Goal: Information Seeking & Learning: Check status

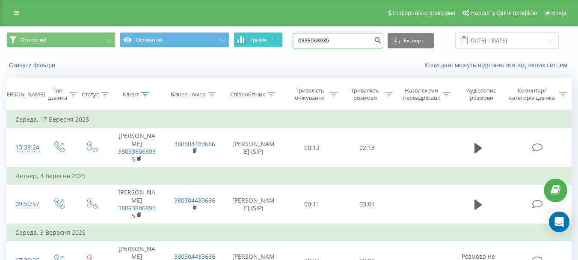
drag, startPoint x: 355, startPoint y: 39, endPoint x: 266, endPoint y: 43, distance: 88.7
click at [269, 43] on div "Основний Основний Графік 0938068935 Експорт .csv .xls .xlsx [DATE] - [DATE]" at bounding box center [288, 40] width 565 height 17
paste input "[PHONE_NUMBER]"
drag, startPoint x: 321, startPoint y: 41, endPoint x: 309, endPoint y: 41, distance: 12.8
click at [309, 41] on input "[PHONE_NUMBER]" at bounding box center [338, 40] width 91 height 15
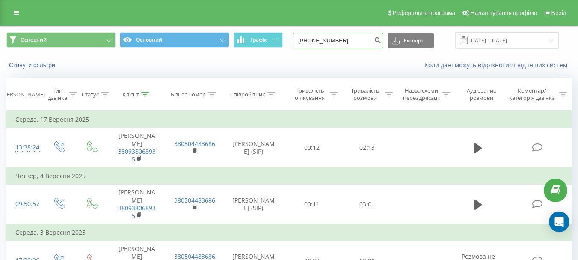
click at [320, 40] on input "[PHONE_NUMBER]" at bounding box center [338, 40] width 91 height 15
click at [319, 40] on input "[PHONE_NUMBER]" at bounding box center [338, 40] width 91 height 15
drag, startPoint x: 316, startPoint y: 40, endPoint x: 309, endPoint y: 41, distance: 7.3
click at [309, 41] on input "[PHONE_NUMBER]" at bounding box center [338, 40] width 91 height 15
type input "0675170121"
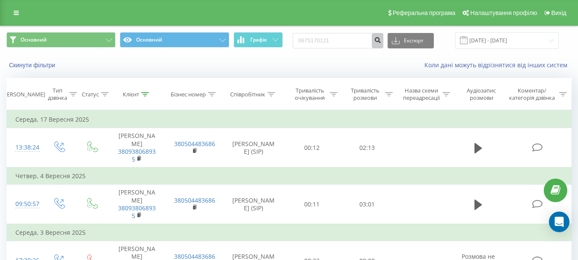
click at [381, 42] on icon "submit" at bounding box center [377, 38] width 7 height 5
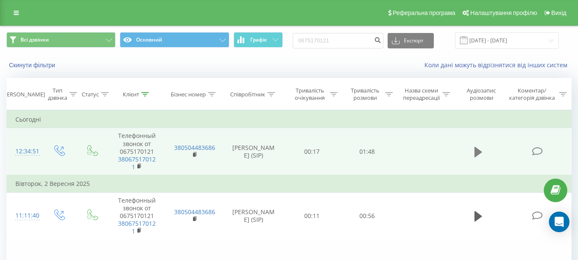
click at [480, 151] on icon at bounding box center [479, 152] width 8 height 10
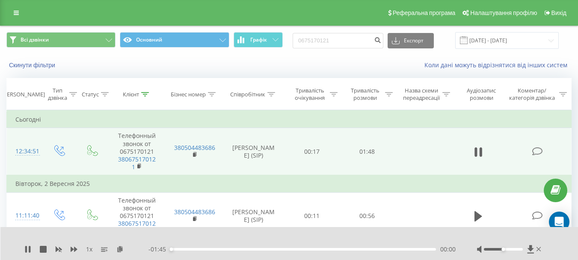
click at [181, 250] on div "00:00" at bounding box center [303, 249] width 266 height 3
click at [190, 250] on div "00:05" at bounding box center [303, 249] width 266 height 3
click at [204, 250] on div "00:08" at bounding box center [303, 249] width 266 height 3
click at [222, 249] on div "00:20" at bounding box center [303, 249] width 266 height 3
click at [261, 250] on div "00:28" at bounding box center [303, 249] width 266 height 3
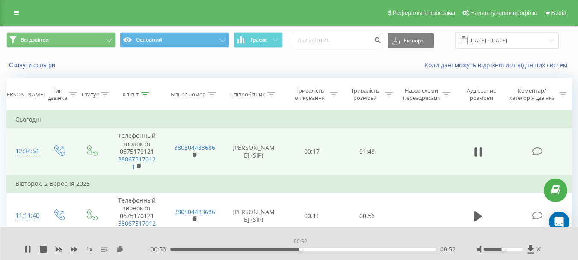
click at [301, 249] on div "00:52" at bounding box center [303, 249] width 266 height 3
click at [312, 249] on div "00:52" at bounding box center [303, 249] width 266 height 3
click at [324, 249] on div "00:56" at bounding box center [303, 249] width 266 height 3
click at [337, 249] on div "01:01" at bounding box center [303, 249] width 266 height 3
click at [351, 250] on div "01:07" at bounding box center [303, 249] width 266 height 3
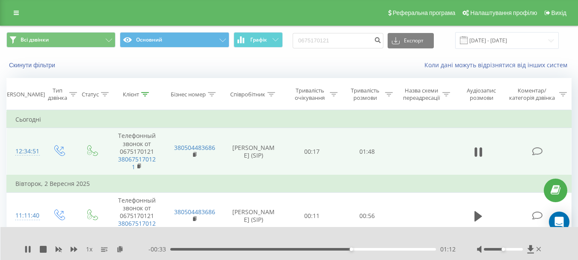
click at [361, 250] on div "01:12" at bounding box center [303, 249] width 266 height 3
click at [371, 250] on div "01:17" at bounding box center [303, 249] width 266 height 3
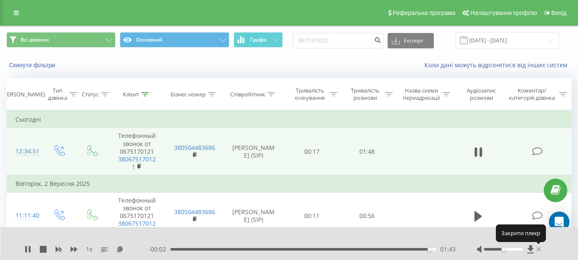
click at [540, 248] on icon at bounding box center [539, 249] width 5 height 4
